Goal: Find specific page/section: Find specific page/section

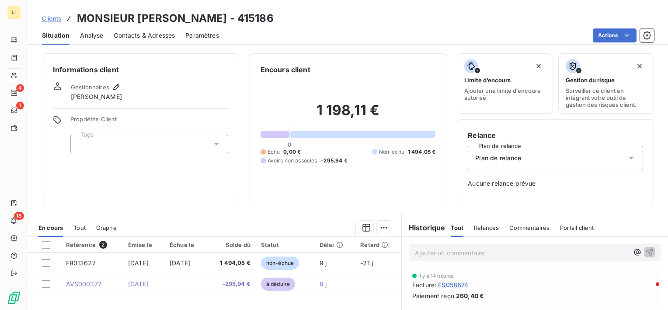
click at [52, 17] on span "Clients" at bounding box center [51, 18] width 19 height 7
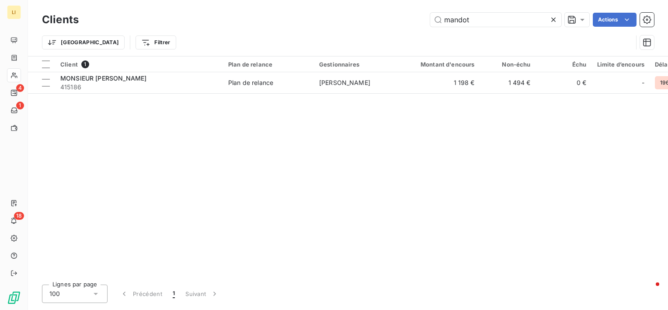
drag, startPoint x: 427, startPoint y: 21, endPoint x: 353, endPoint y: 21, distance: 73.9
click at [353, 21] on div "mandot Actions" at bounding box center [371, 20] width 565 height 14
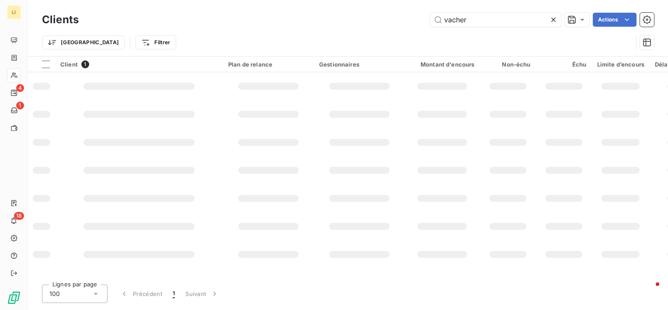
type input "vacher"
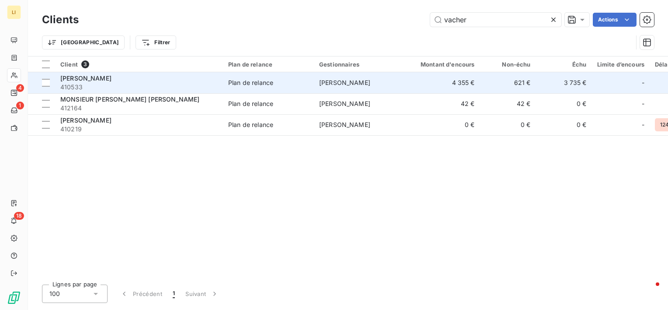
click at [77, 79] on span "[PERSON_NAME]" at bounding box center [85, 77] width 51 height 7
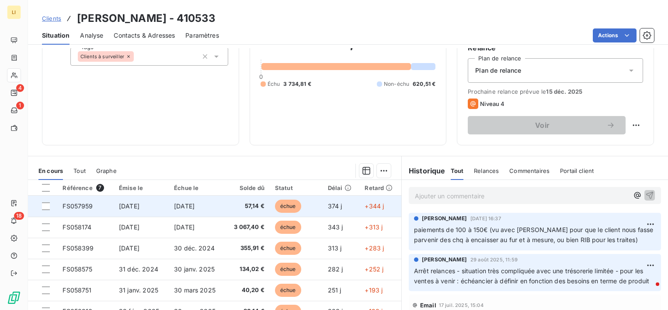
scroll to position [116, 0]
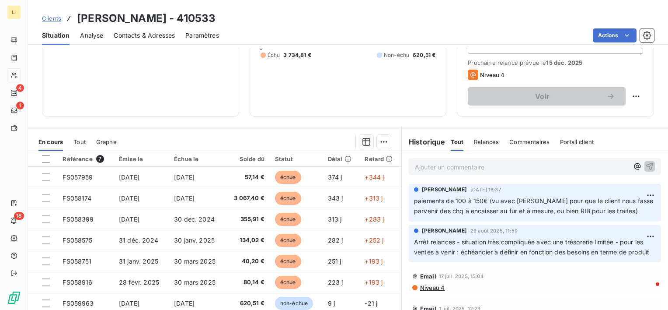
click at [575, 172] on div "Ajouter un commentaire ﻿" at bounding box center [535, 166] width 252 height 17
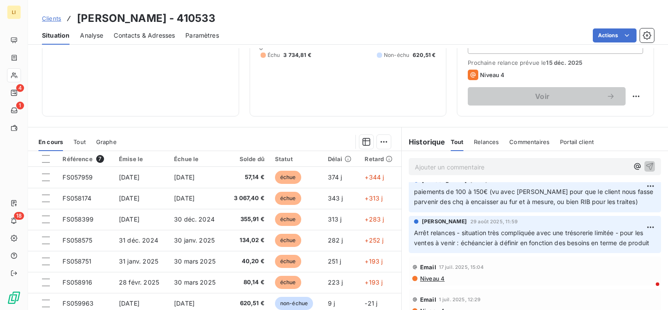
click at [571, 164] on p "Ajouter un commentaire ﻿" at bounding box center [522, 166] width 214 height 11
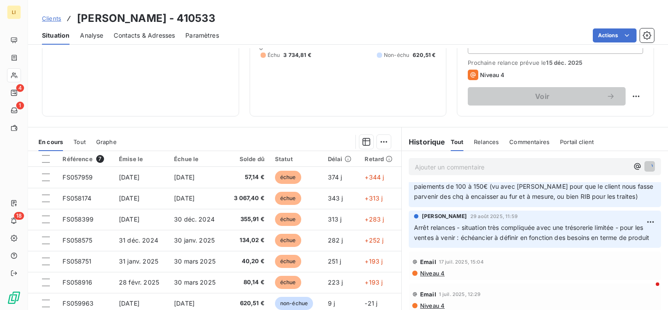
scroll to position [56, 0]
